Goal: Task Accomplishment & Management: Manage account settings

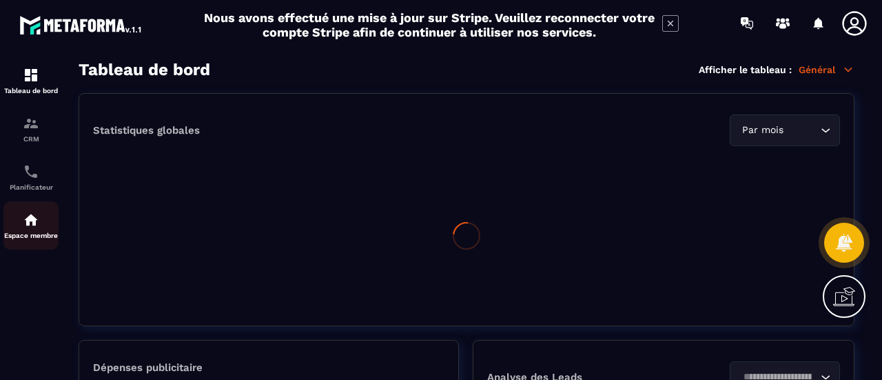
click at [26, 238] on p "Espace membre" at bounding box center [30, 236] width 55 height 8
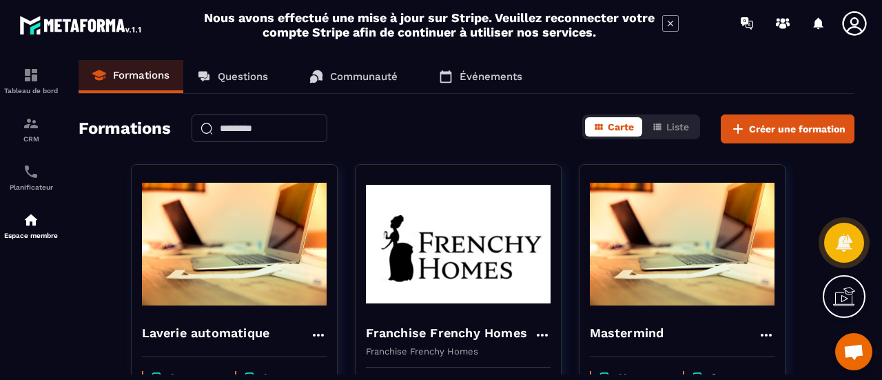
scroll to position [345, 0]
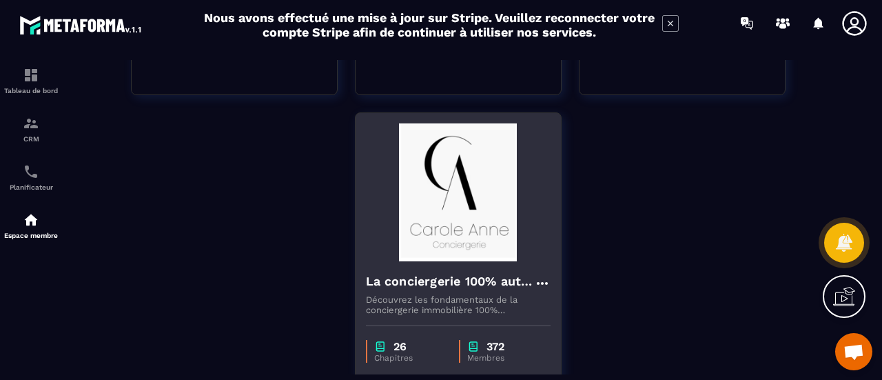
click at [405, 223] on img at bounding box center [458, 192] width 185 height 138
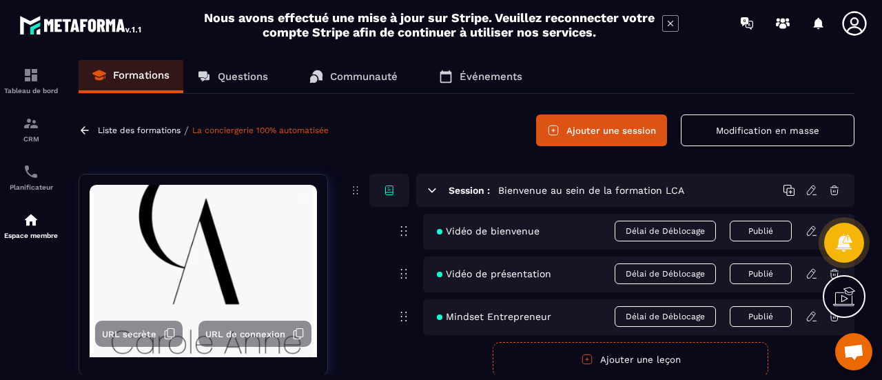
click at [673, 24] on icon at bounding box center [670, 23] width 17 height 17
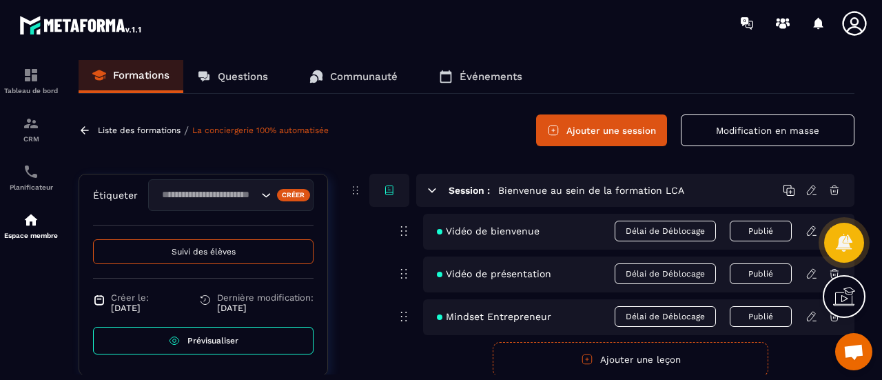
scroll to position [591, 0]
click at [227, 254] on span "Suivi des élèves" at bounding box center [204, 252] width 64 height 10
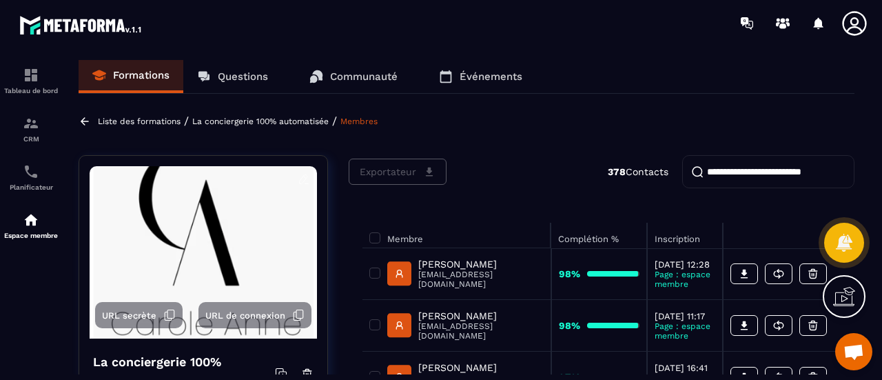
click at [771, 176] on input "search" at bounding box center [768, 171] width 172 height 33
paste input "******"
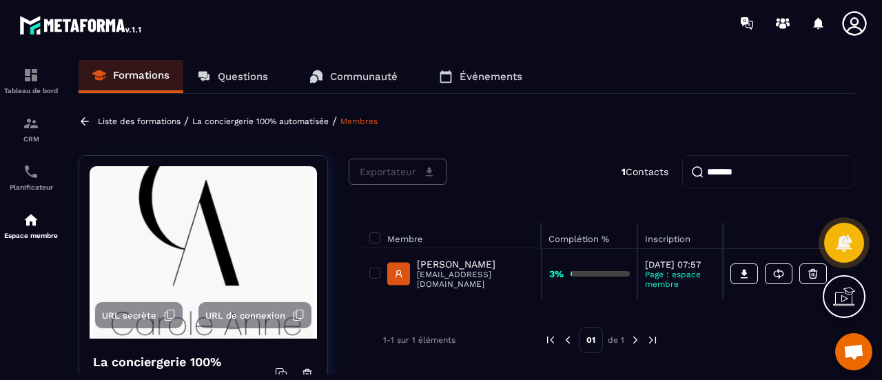
type input "******"
drag, startPoint x: 834, startPoint y: 361, endPoint x: 483, endPoint y: 322, distance: 353.0
click at [467, 282] on p "[EMAIL_ADDRESS][DOMAIN_NAME]" at bounding box center [475, 279] width 117 height 19
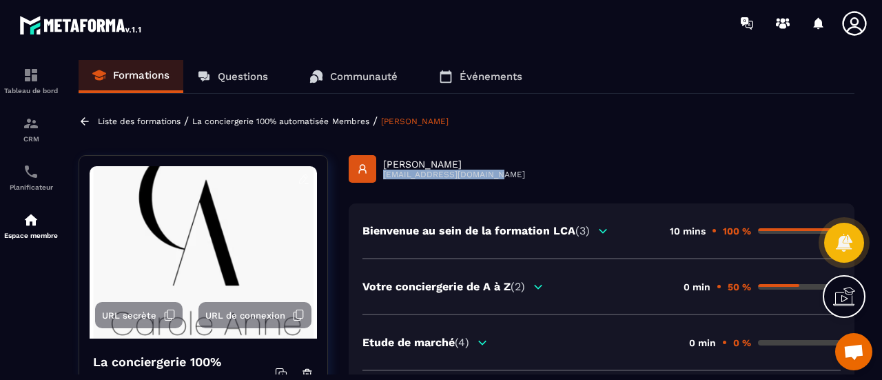
drag, startPoint x: 489, startPoint y: 172, endPoint x: 382, endPoint y: 170, distance: 107.5
click at [382, 170] on div "[PERSON_NAME] [EMAIL_ADDRESS][DOMAIN_NAME]" at bounding box center [602, 169] width 506 height 28
copy p "[EMAIL_ADDRESS][DOMAIN_NAME]"
